Goal: Task Accomplishment & Management: Manage account settings

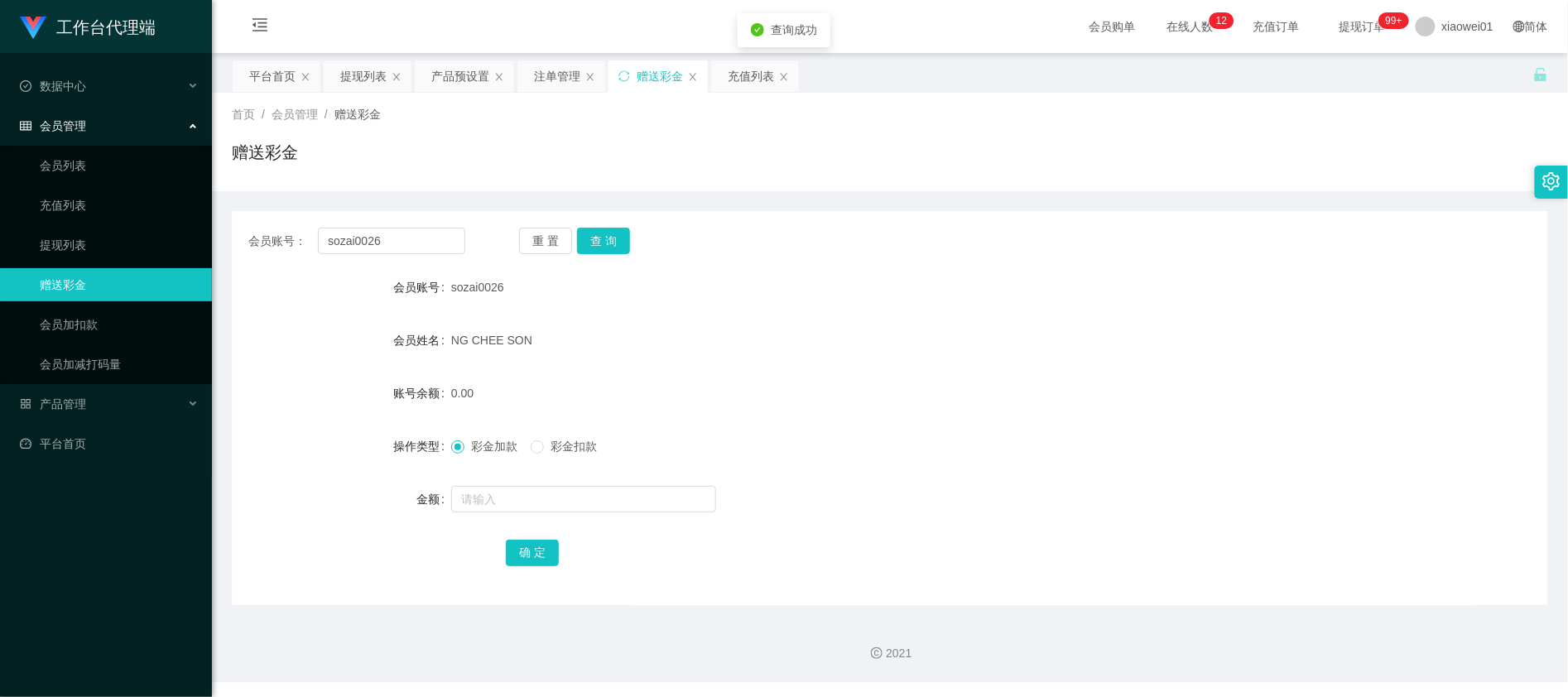
drag, startPoint x: 0, startPoint y: 0, endPoint x: 553, endPoint y: 484, distance: 734.9
click at [554, 484] on div at bounding box center [835, 499] width 768 height 33
click at [547, 502] on input "text" at bounding box center [583, 499] width 265 height 27
type input "500"
click at [544, 549] on button "确 定" at bounding box center [532, 553] width 53 height 27
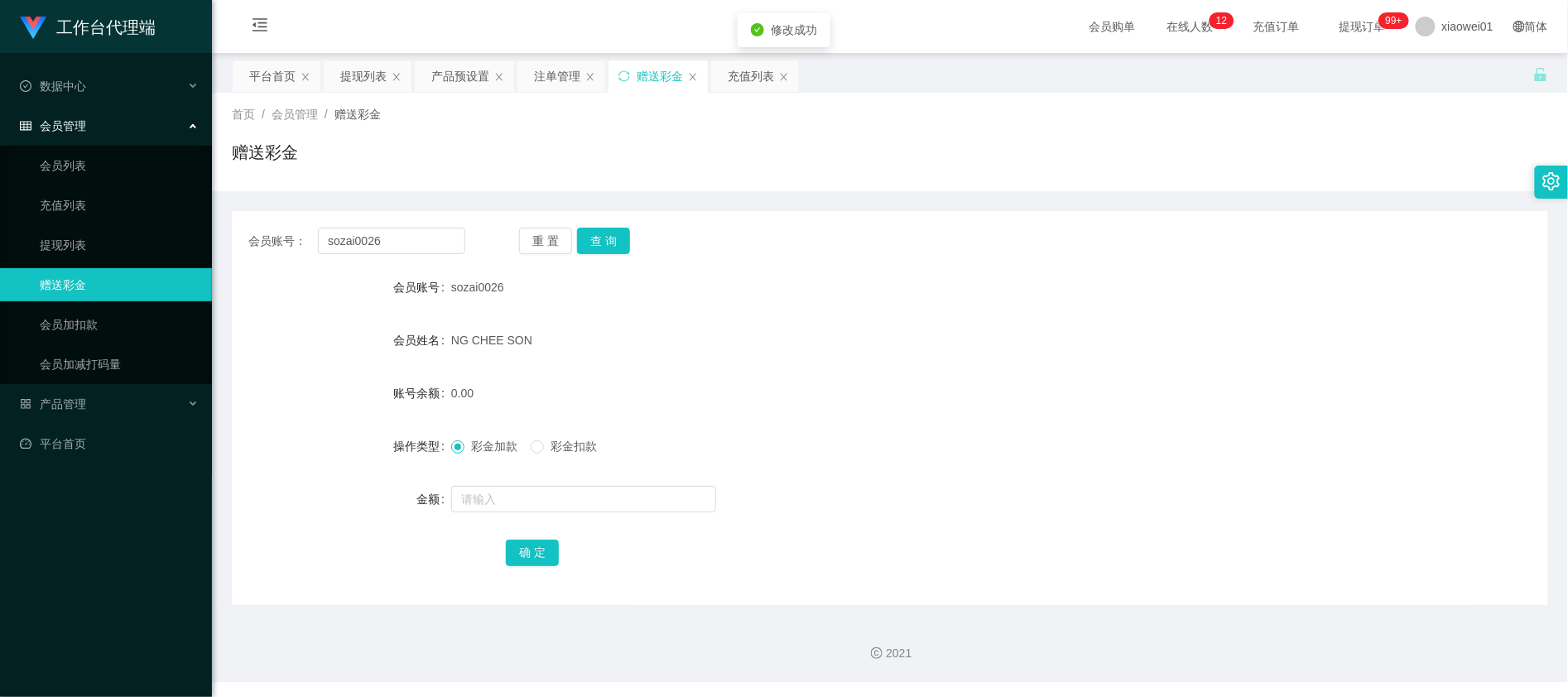
click at [895, 389] on div "0.00" at bounding box center [835, 393] width 768 height 33
drag, startPoint x: 423, startPoint y: 238, endPoint x: 530, endPoint y: 227, distance: 107.6
click at [116, 212] on section "工作台代理端 数据中心 会员管理 会员列表 充值列表 提现列表 赠送彩金 会员加扣款 会员加减打码量 产品管理 平台首页 保存配置 重置配置 整体风格设置 主…" at bounding box center [784, 341] width 1568 height 682
paste input "ohweihuat"
type input "ohweihuat"
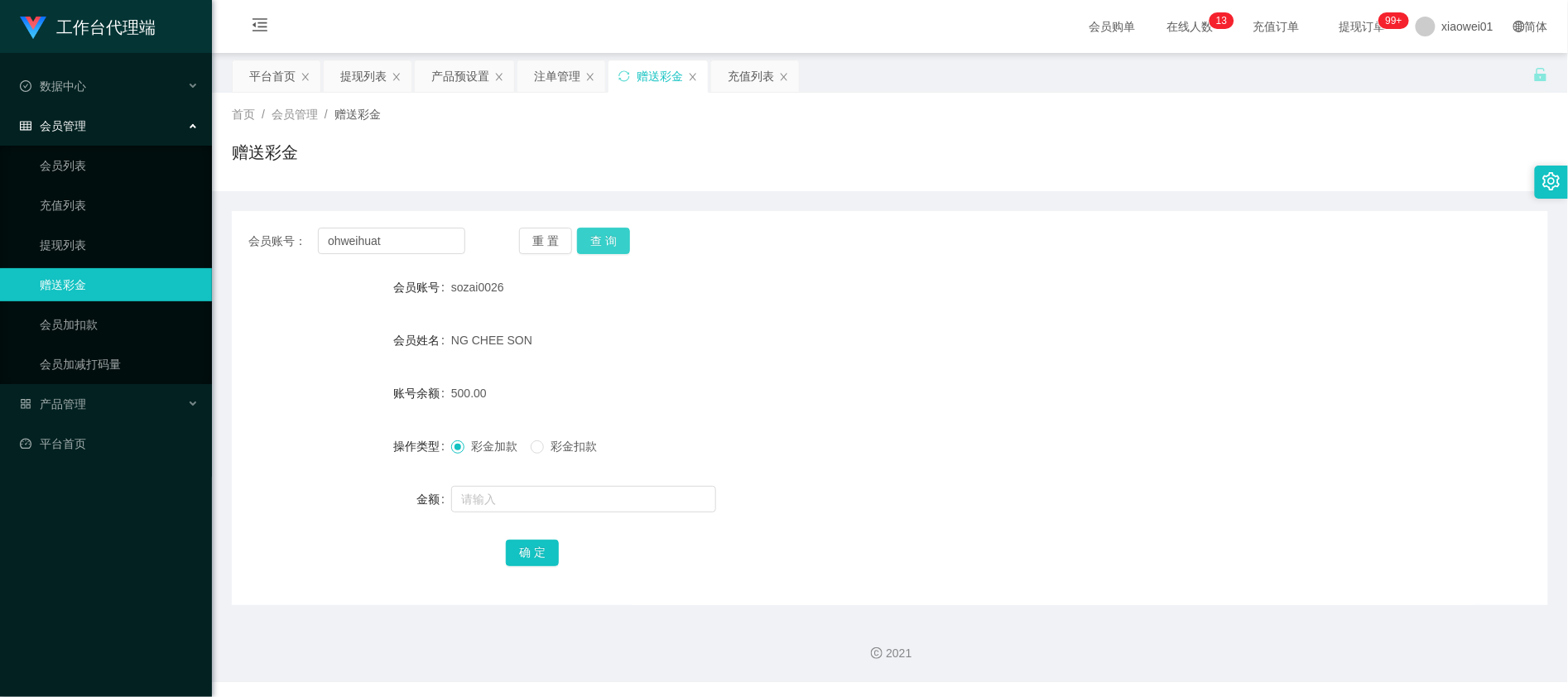
click at [607, 242] on button "查 询" at bounding box center [603, 241] width 53 height 27
click at [495, 481] on form "会员账号 ohweihuat 会员姓名 oh wei huat 账号余额 0.00 操作类型 彩金加款 彩金扣款 金额 确 定" at bounding box center [890, 420] width 1316 height 298
click at [499, 498] on input "text" at bounding box center [583, 499] width 265 height 27
type input "500"
click at [506, 554] on button "确 定" at bounding box center [532, 553] width 53 height 27
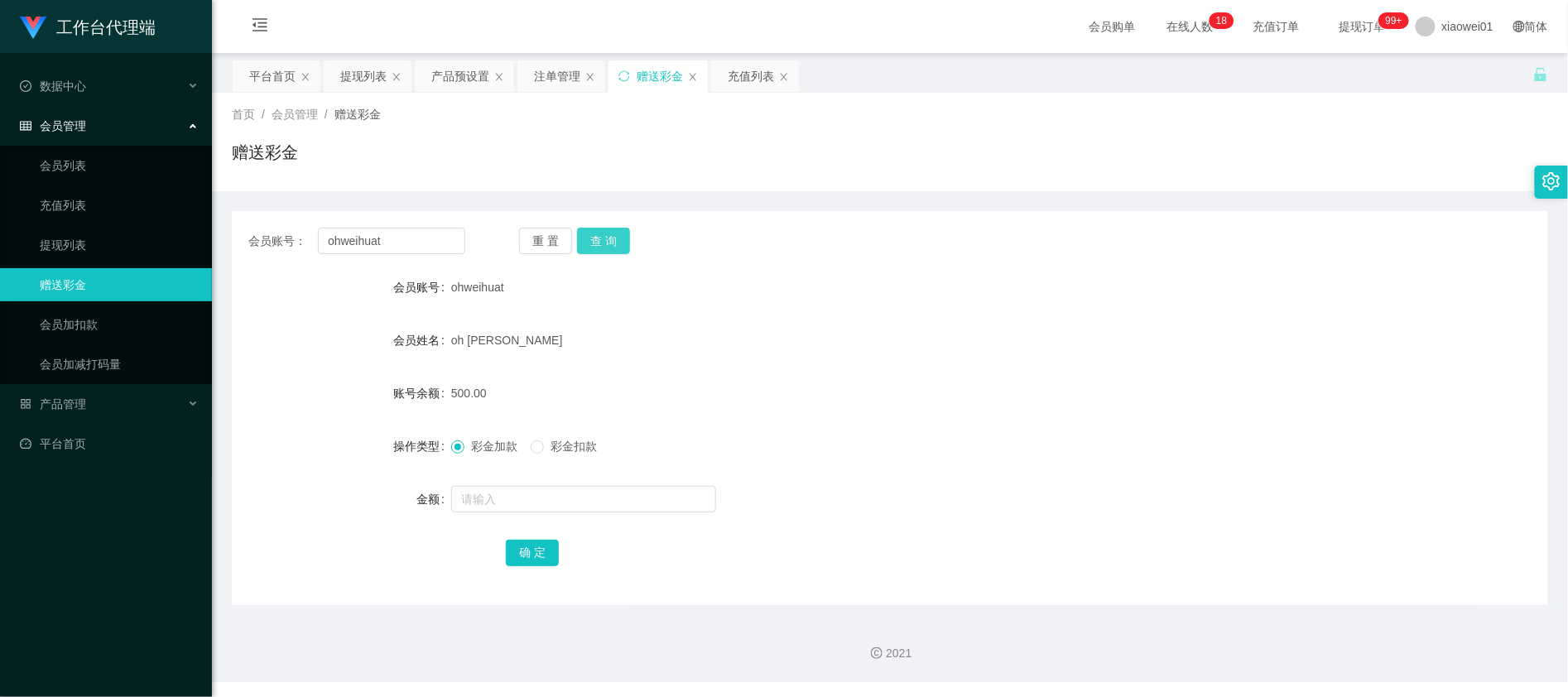
click at [621, 236] on button "查 询" at bounding box center [603, 241] width 53 height 27
drag, startPoint x: 414, startPoint y: 239, endPoint x: -119, endPoint y: 179, distance: 536.4
click at [0, 179] on html "工作台代理端 数据中心 会员管理 会员列表 充值列表 提现列表 赠送彩金 会员加扣款 会员加减打码量 产品管理 平台首页 保存配置 重置配置 整体风格设置 主…" at bounding box center [784, 348] width 1568 height 697
click at [895, 341] on div "oh [PERSON_NAME]" at bounding box center [835, 340] width 768 height 33
drag, startPoint x: 411, startPoint y: 246, endPoint x: -95, endPoint y: 203, distance: 507.8
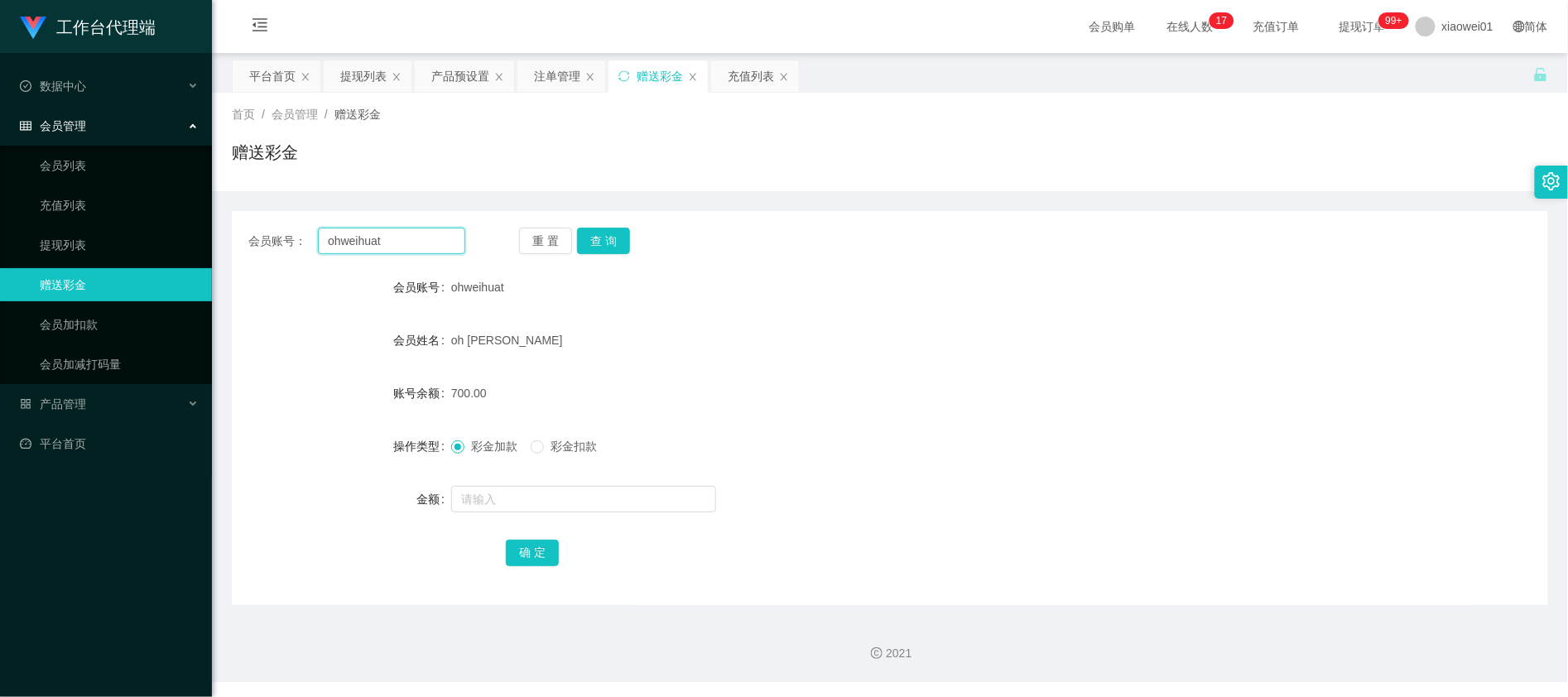
click at [0, 203] on html "工作台代理端 数据中心 会员管理 会员列表 充值列表 提现列表 赠送彩金 会员加扣款 会员加减打码量 产品管理 平台首页 保存配置 重置配置 整体风格设置 主…" at bounding box center [784, 348] width 1568 height 697
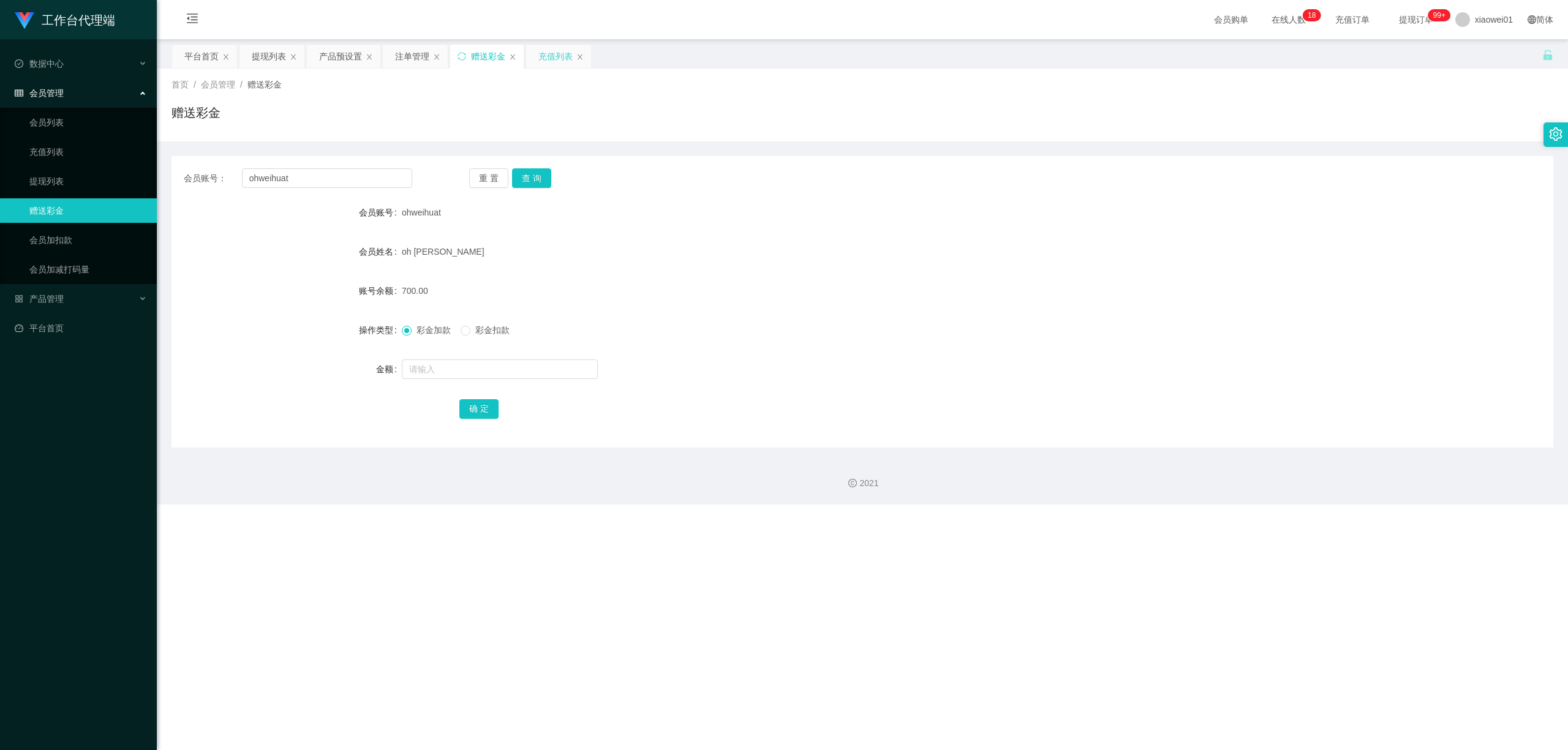
click at [558, 53] on div "充值列表" at bounding box center [556, 56] width 34 height 23
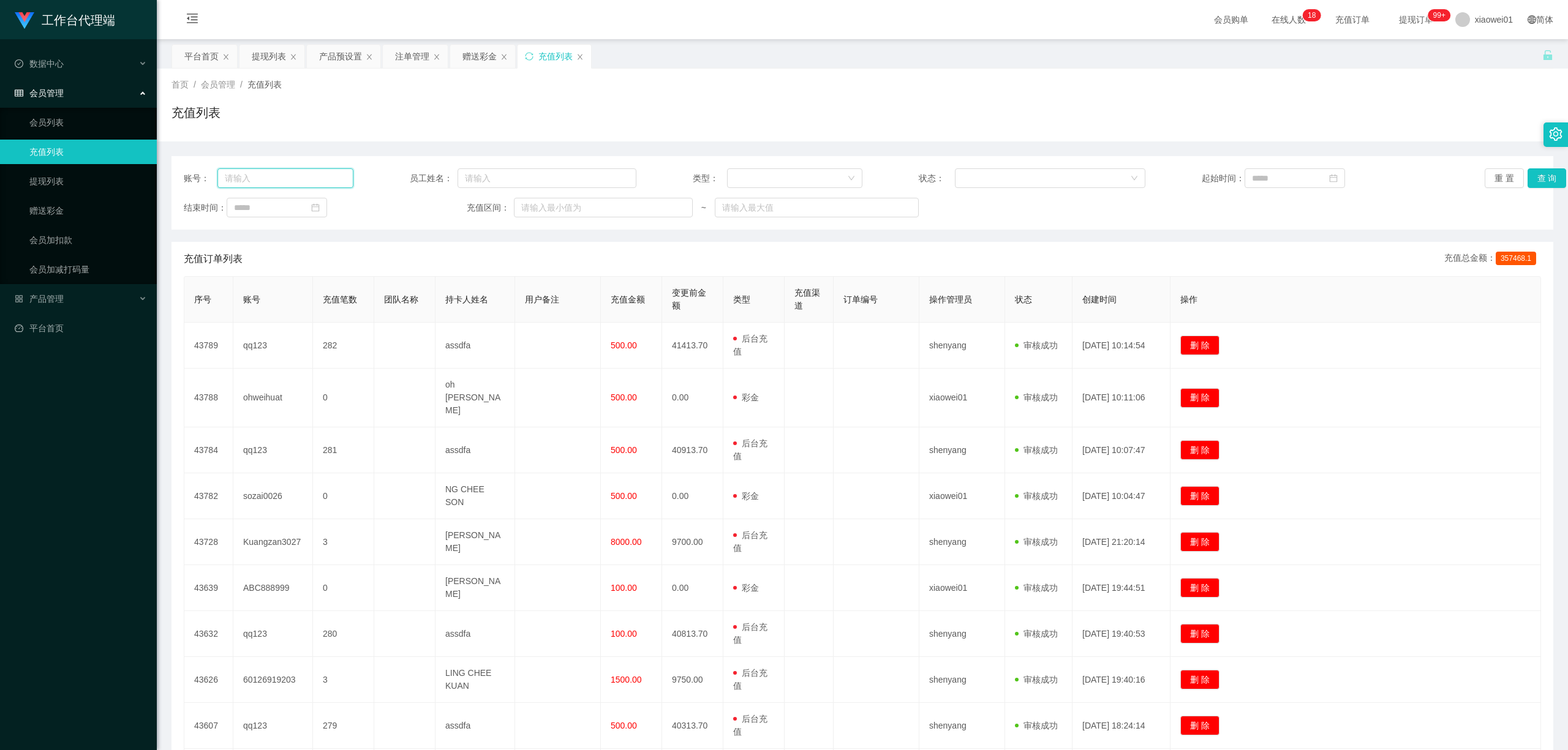
click at [268, 177] on input "text" at bounding box center [285, 178] width 136 height 20
paste input "ohweihuat"
type input "ohweihuat"
click at [1160, 170] on button "查 询" at bounding box center [1547, 178] width 39 height 20
